Goal: Task Accomplishment & Management: Use online tool/utility

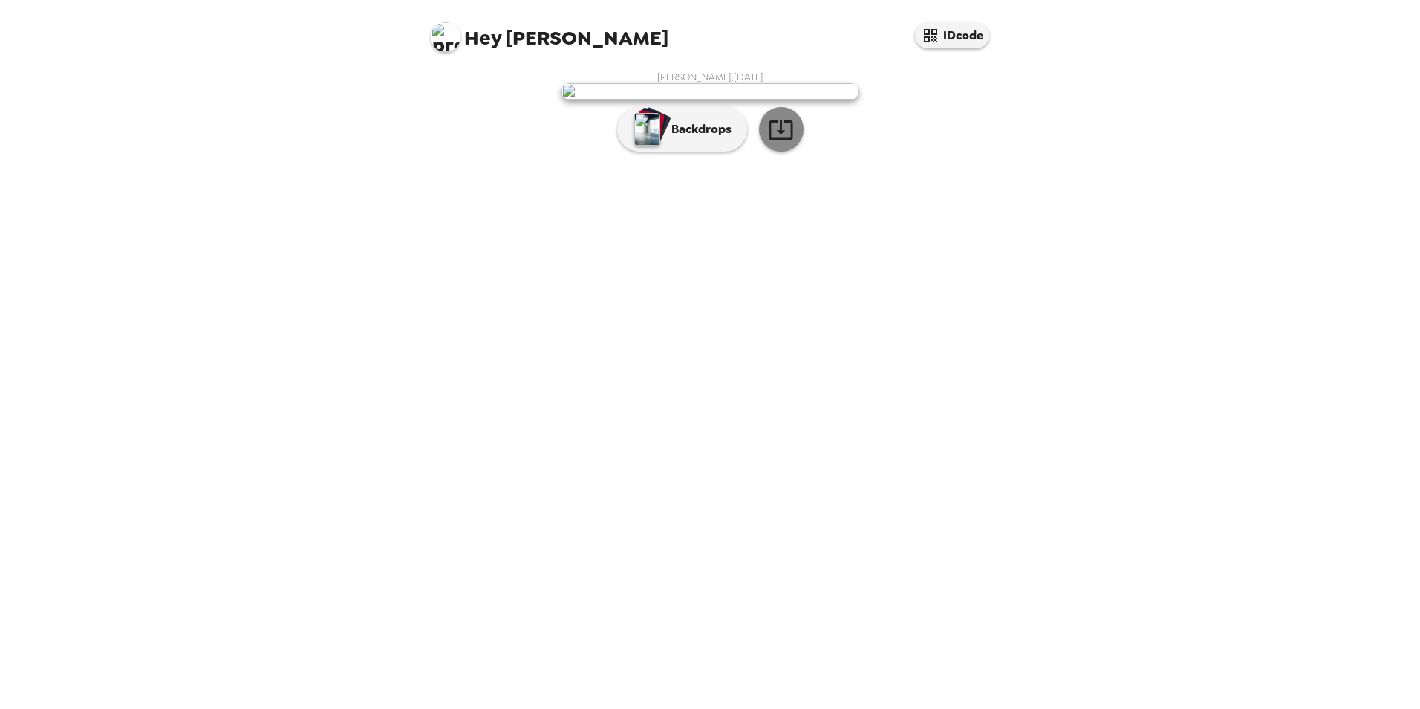
click at [784, 140] on icon "button" at bounding box center [781, 129] width 24 height 19
click at [666, 138] on p "Backdrops" at bounding box center [698, 129] width 68 height 18
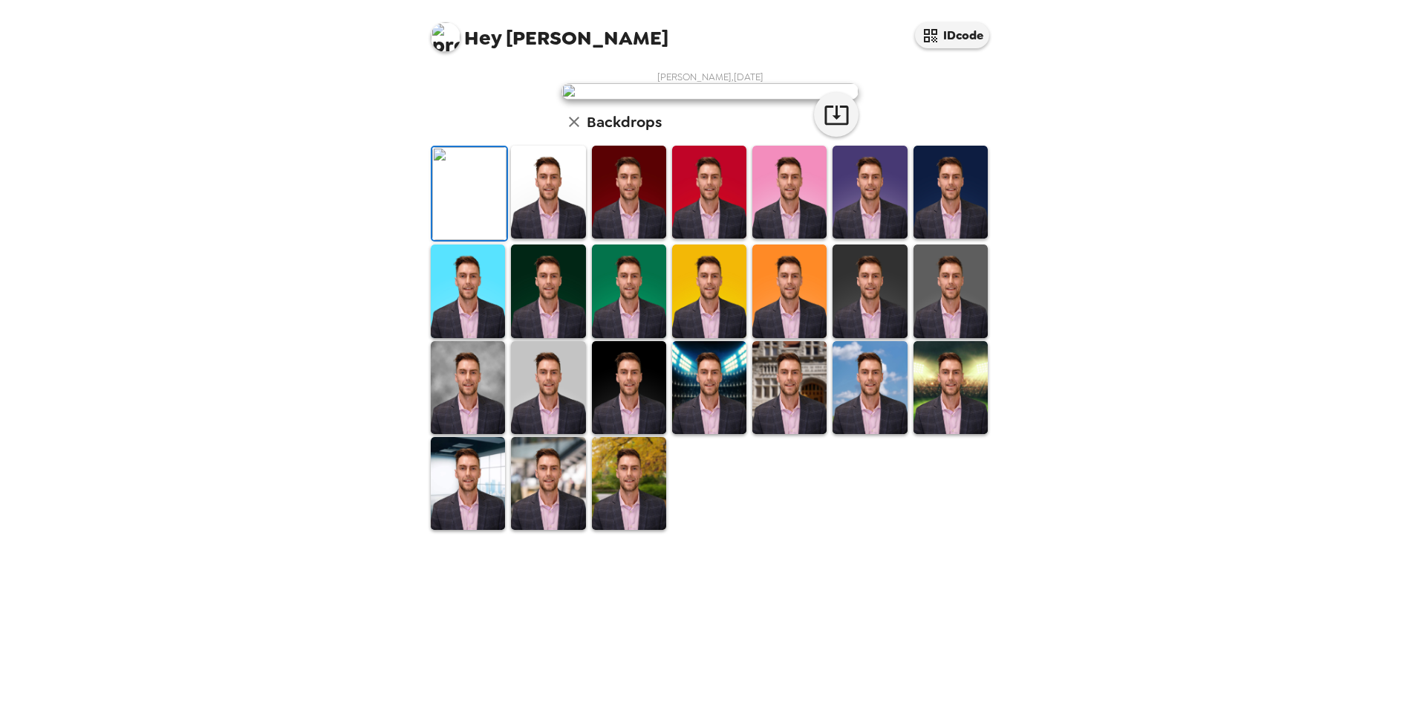
scroll to position [192, 0]
click at [781, 434] on img at bounding box center [789, 387] width 74 height 93
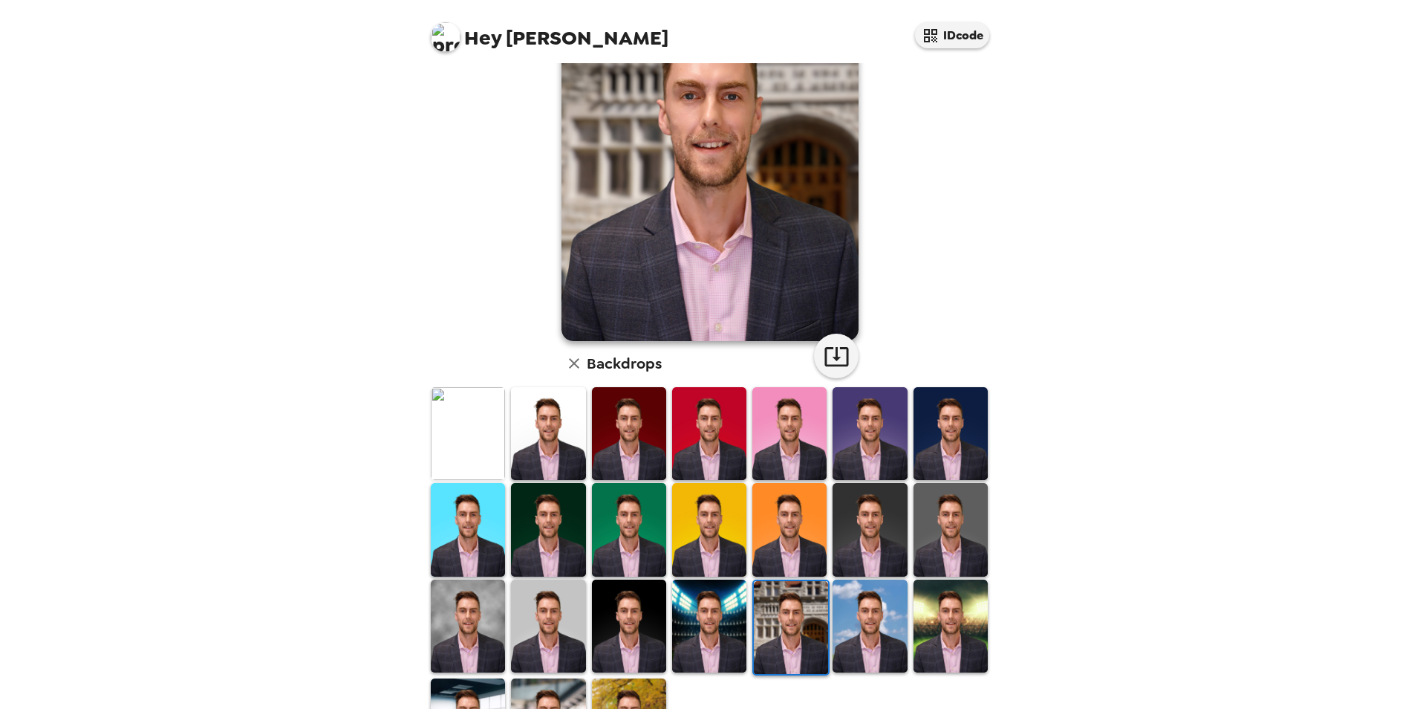
scroll to position [113, 0]
click at [924, 620] on img at bounding box center [951, 626] width 74 height 93
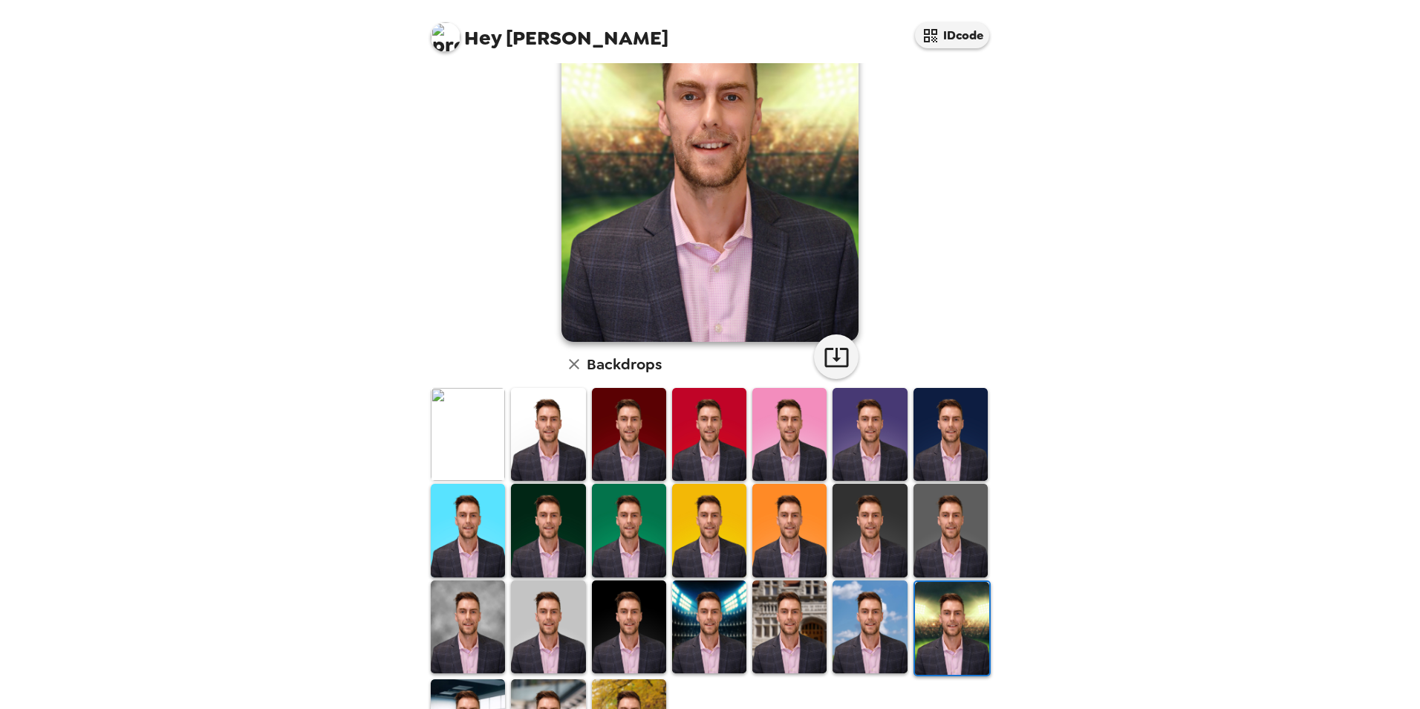
scroll to position [0, 0]
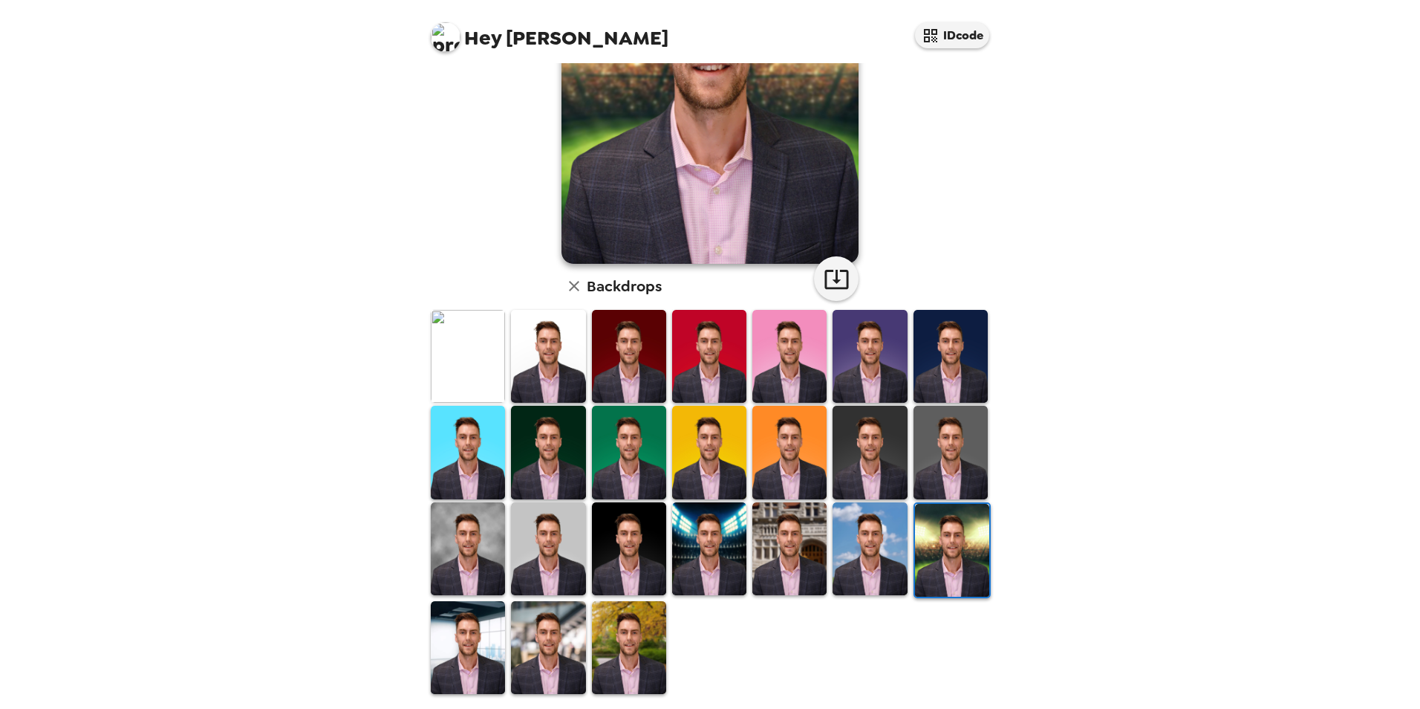
click at [605, 639] on img at bounding box center [629, 647] width 74 height 93
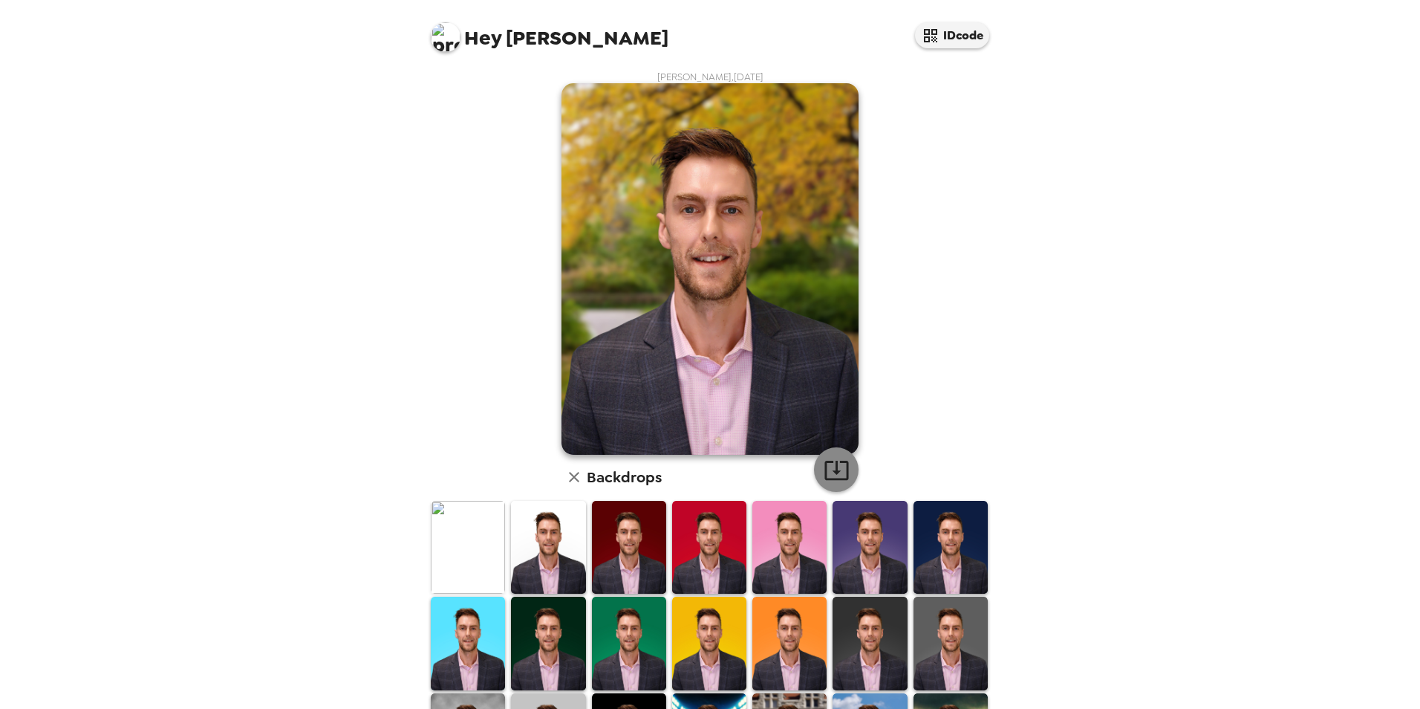
click at [827, 470] on icon "button" at bounding box center [836, 470] width 24 height 19
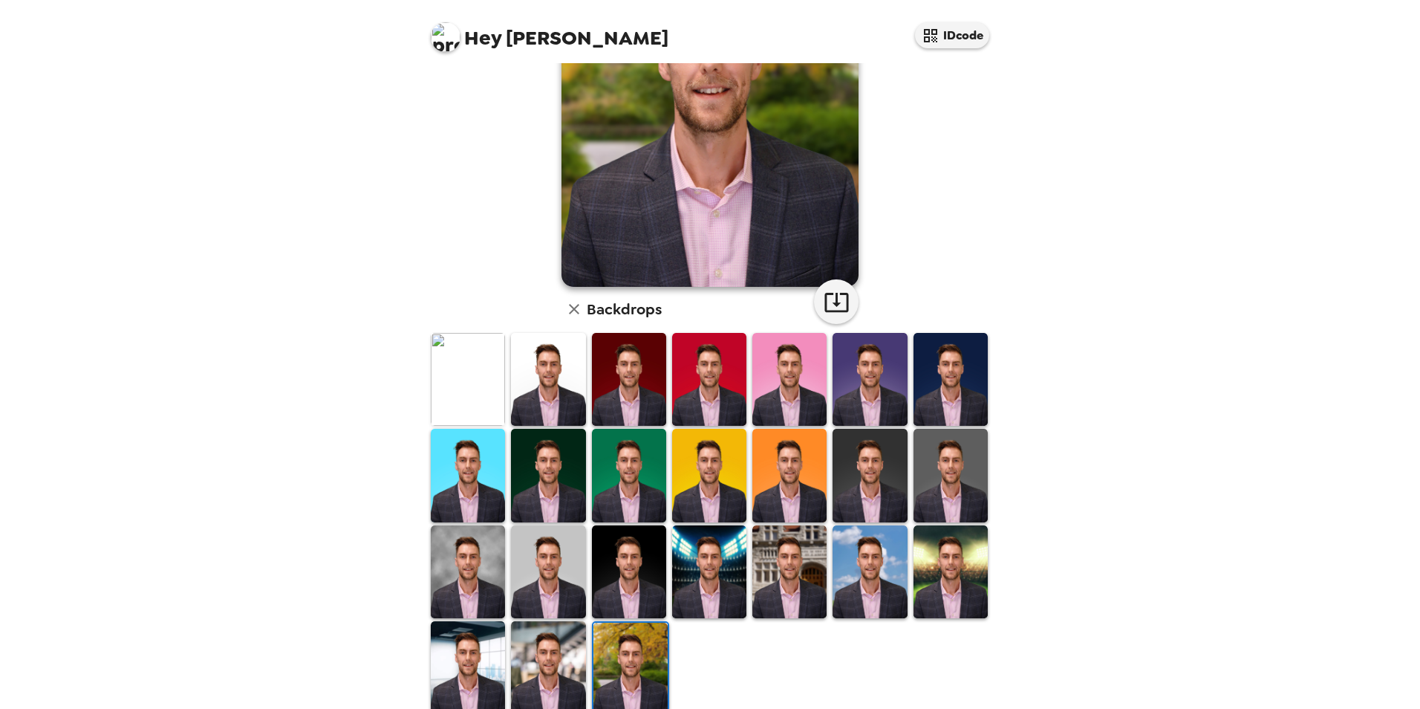
scroll to position [168, 0]
click at [655, 570] on img at bounding box center [629, 571] width 74 height 93
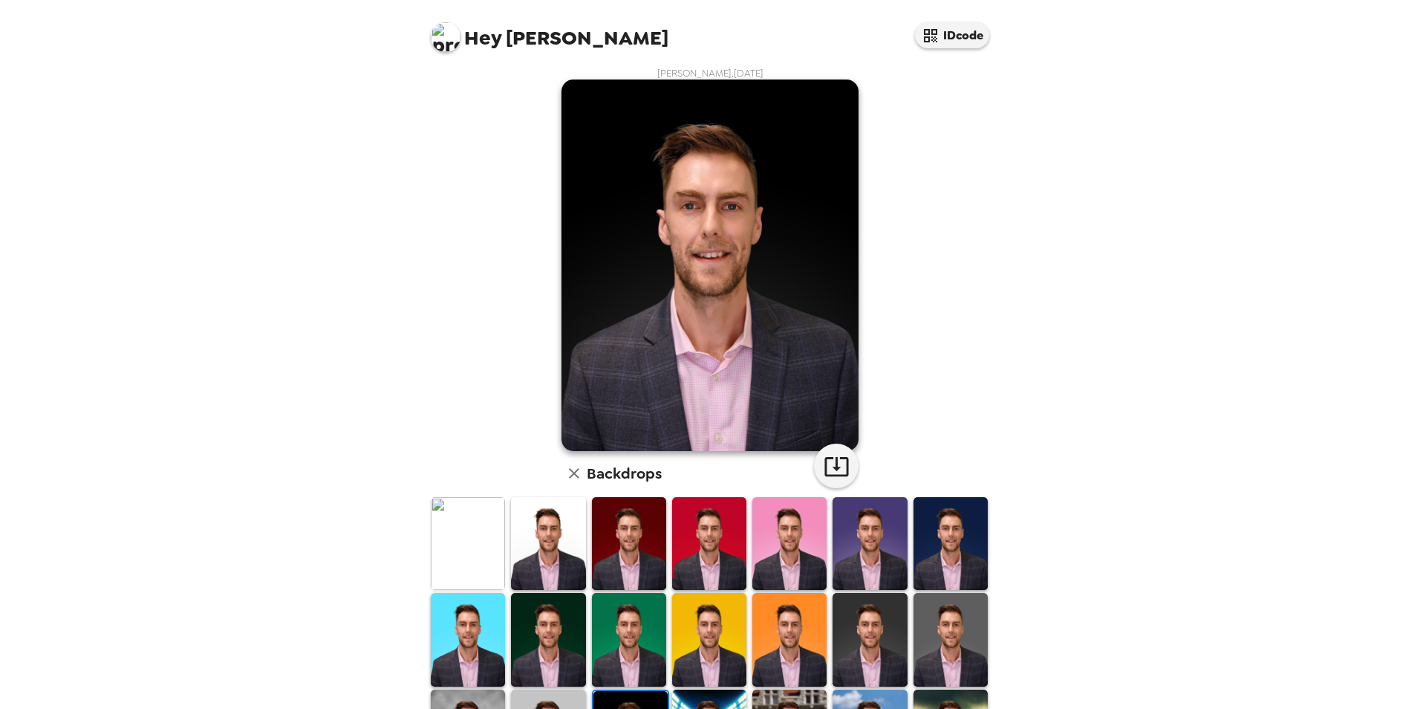
scroll to position [3, 0]
click at [465, 565] on img at bounding box center [468, 544] width 74 height 93
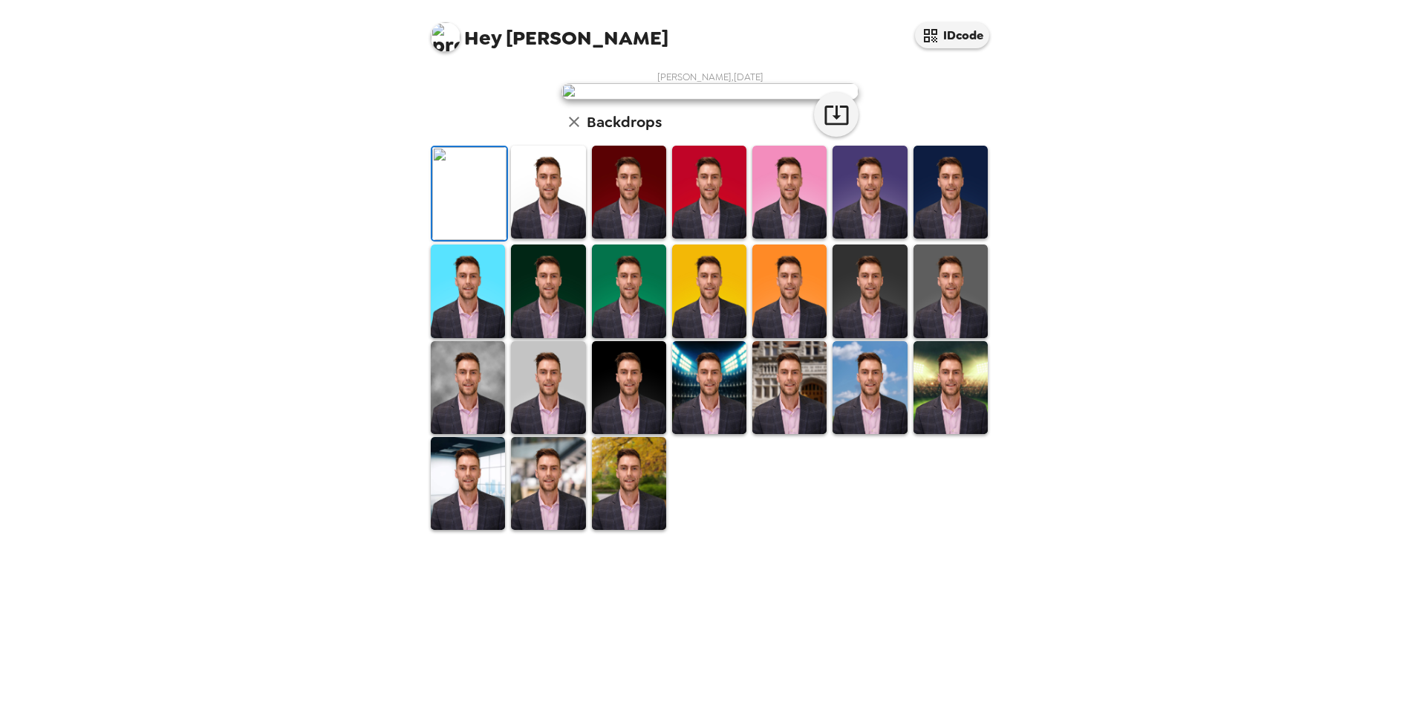
click at [576, 337] on img at bounding box center [548, 290] width 74 height 93
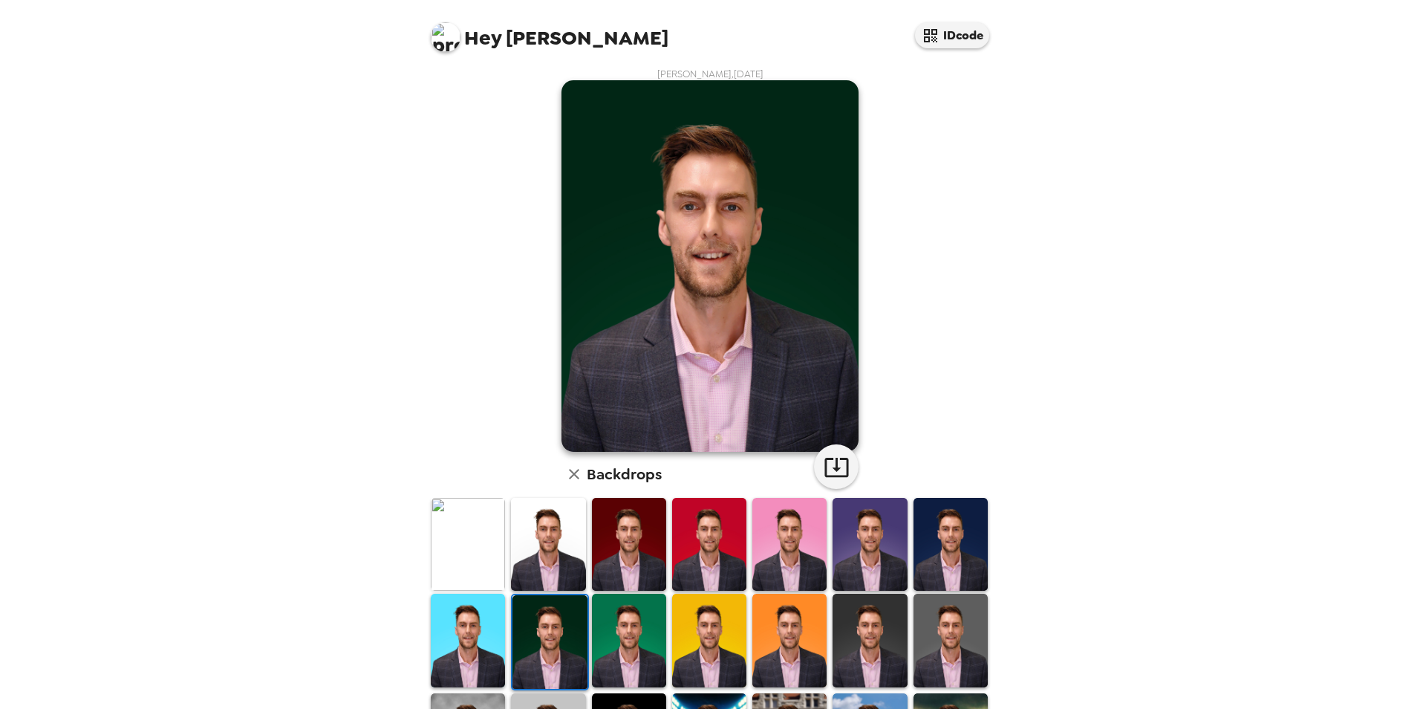
drag, startPoint x: 951, startPoint y: 39, endPoint x: 1067, endPoint y: 208, distance: 205.2
click at [1067, 208] on div "Hey [PERSON_NAME] IDcode [PERSON_NAME] , [DATE] Backdrops" at bounding box center [710, 354] width 1420 height 709
click at [833, 464] on icon "button" at bounding box center [837, 467] width 26 height 26
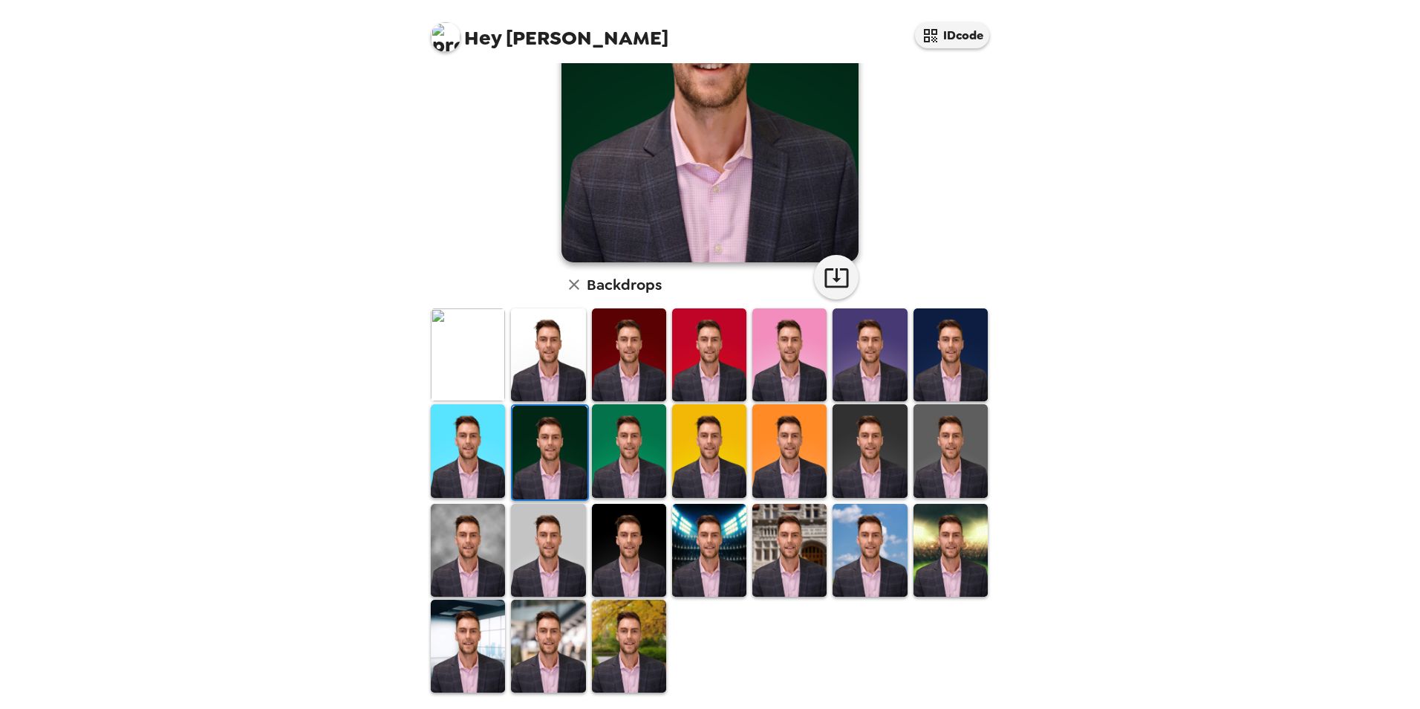
click at [527, 680] on img at bounding box center [548, 645] width 74 height 93
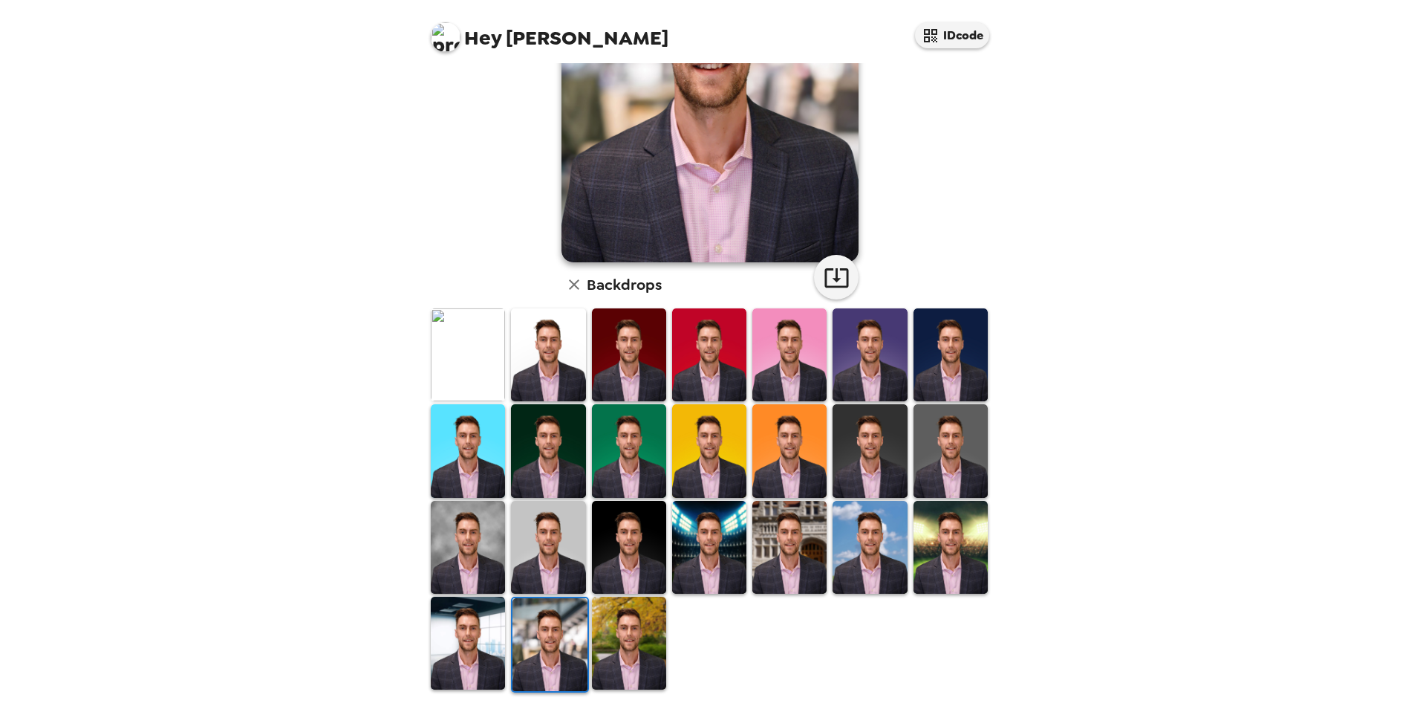
scroll to position [0, 0]
